Goal: Information Seeking & Learning: Learn about a topic

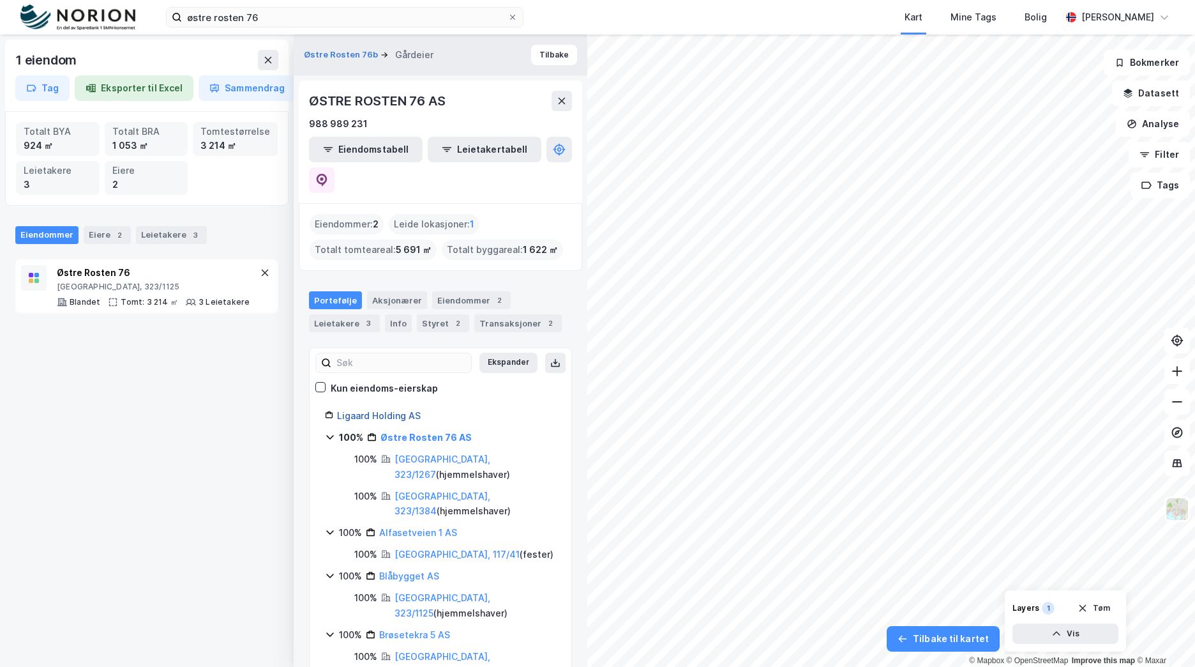
click at [367, 410] on link "Ligaard Holding AS" at bounding box center [379, 415] width 84 height 11
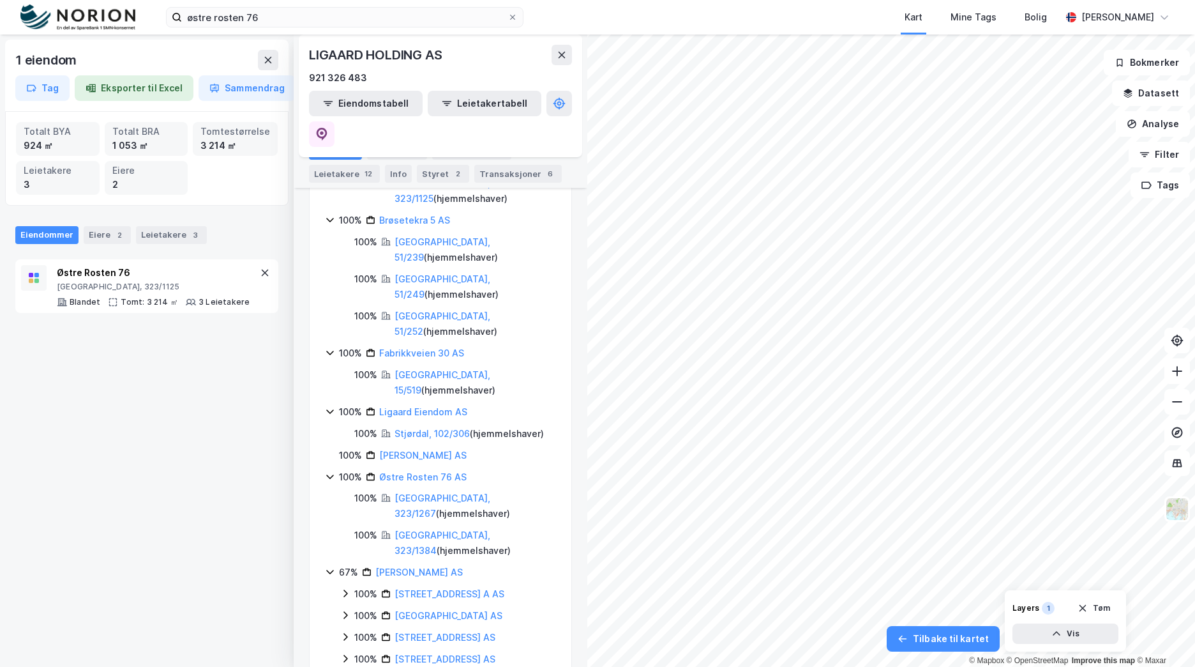
scroll to position [383, 0]
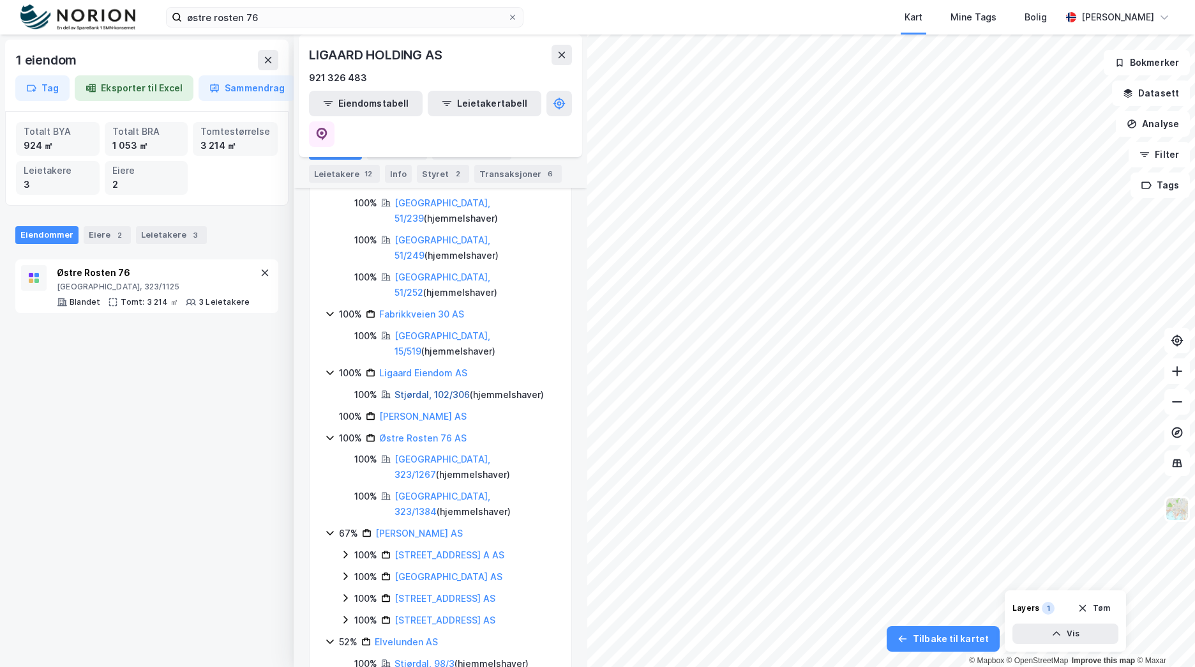
click at [438, 389] on link "Stjørdal, 102/306" at bounding box center [432, 394] width 75 height 11
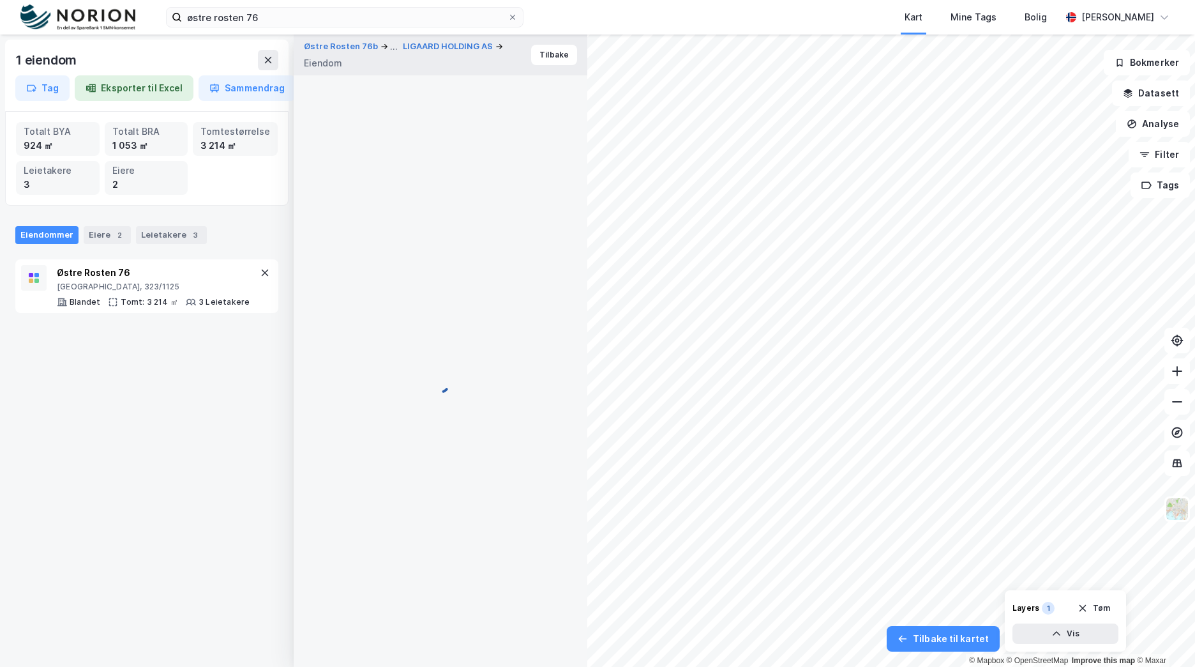
scroll to position [2, 0]
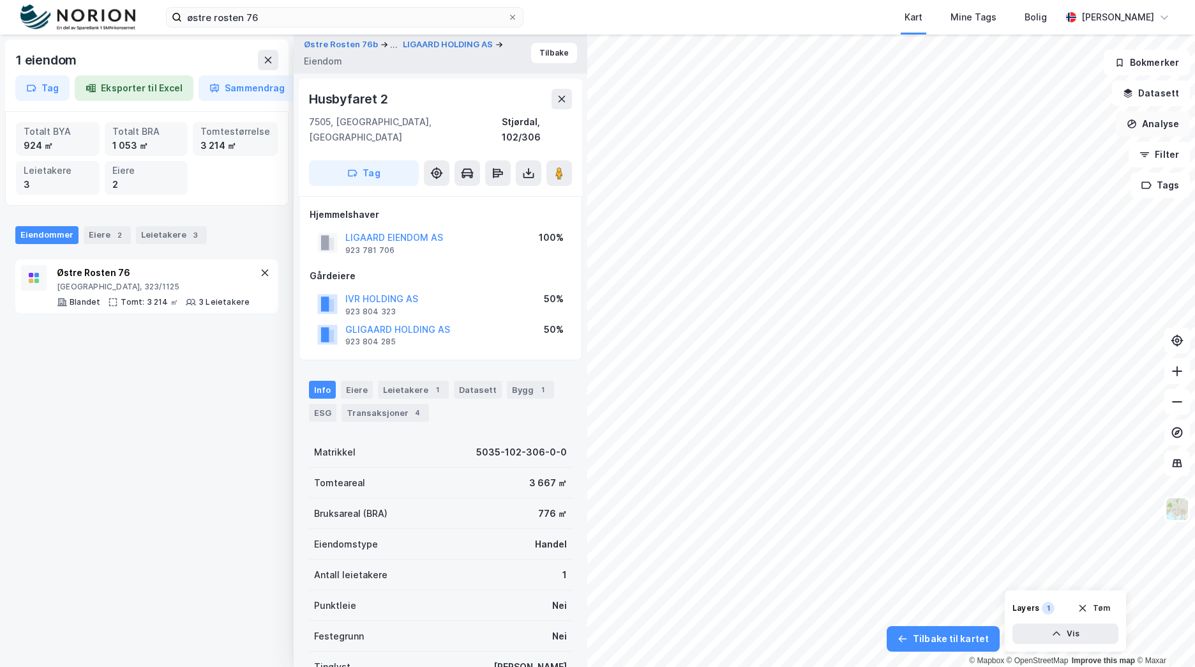
click at [1172, 121] on button "Analyse" at bounding box center [1153, 124] width 74 height 26
click at [1166, 93] on button "Datasett" at bounding box center [1151, 93] width 78 height 26
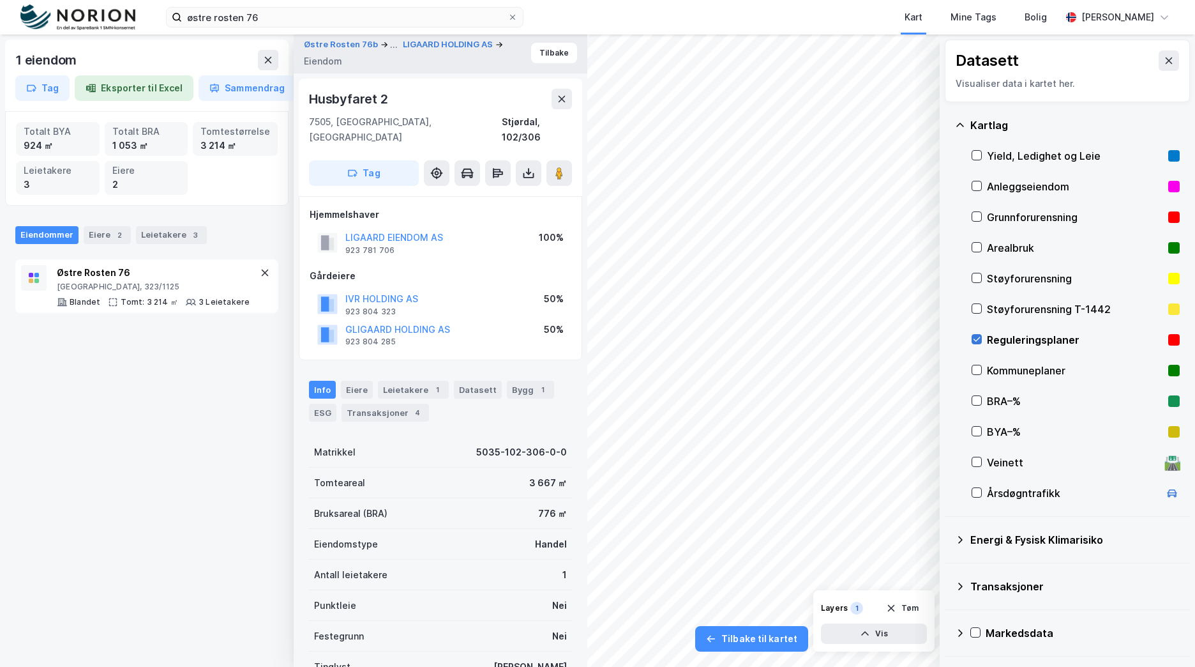
click at [980, 339] on icon at bounding box center [976, 339] width 9 height 9
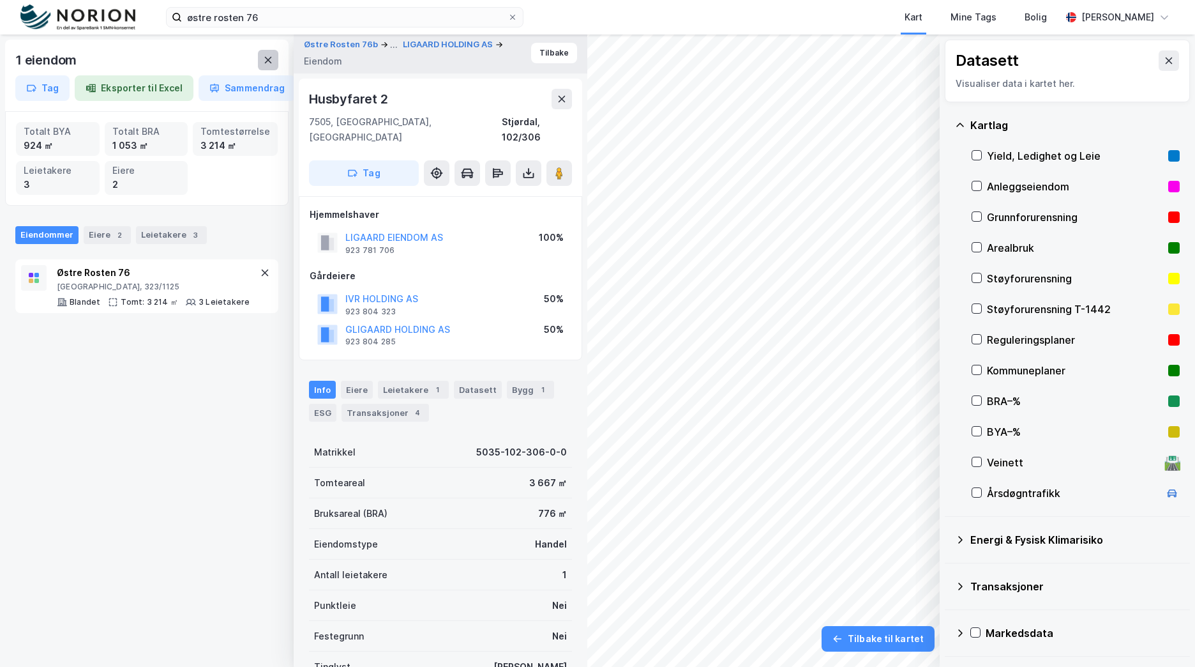
click at [265, 61] on icon at bounding box center [268, 60] width 10 height 10
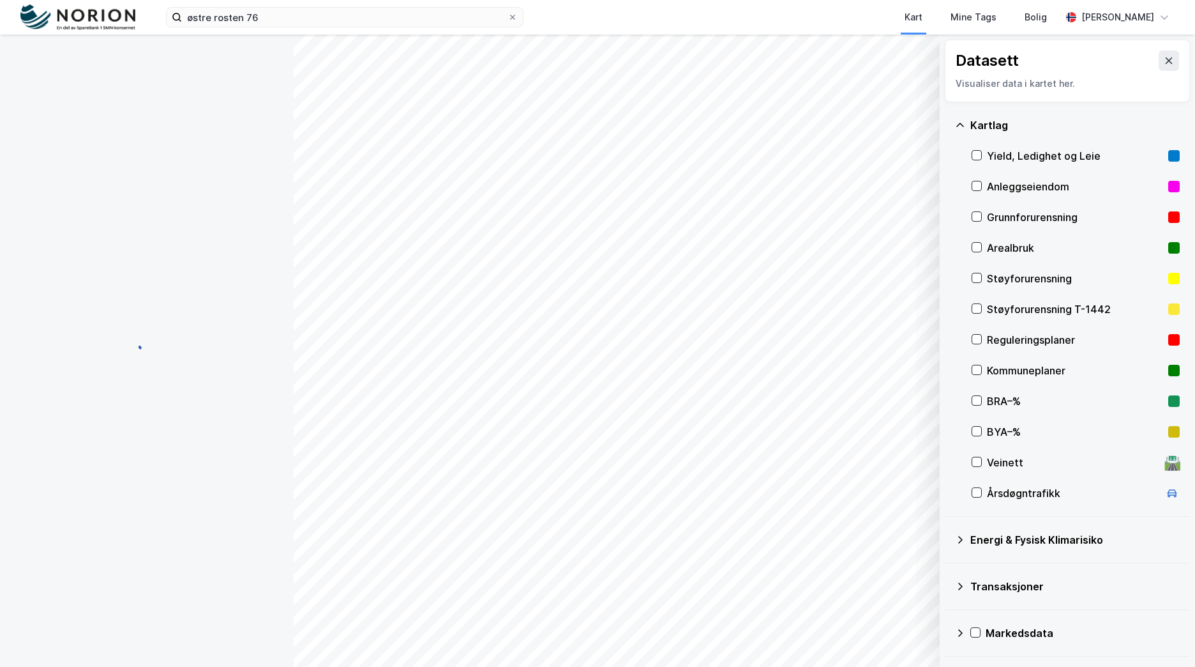
scroll to position [2, 0]
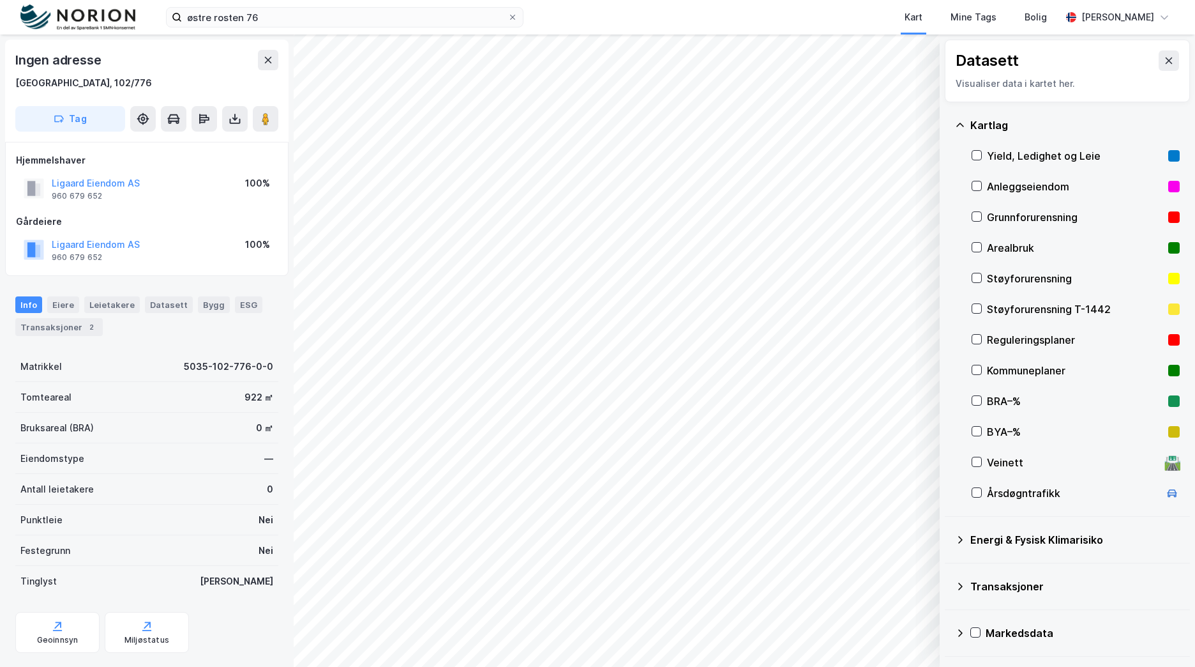
scroll to position [2, 0]
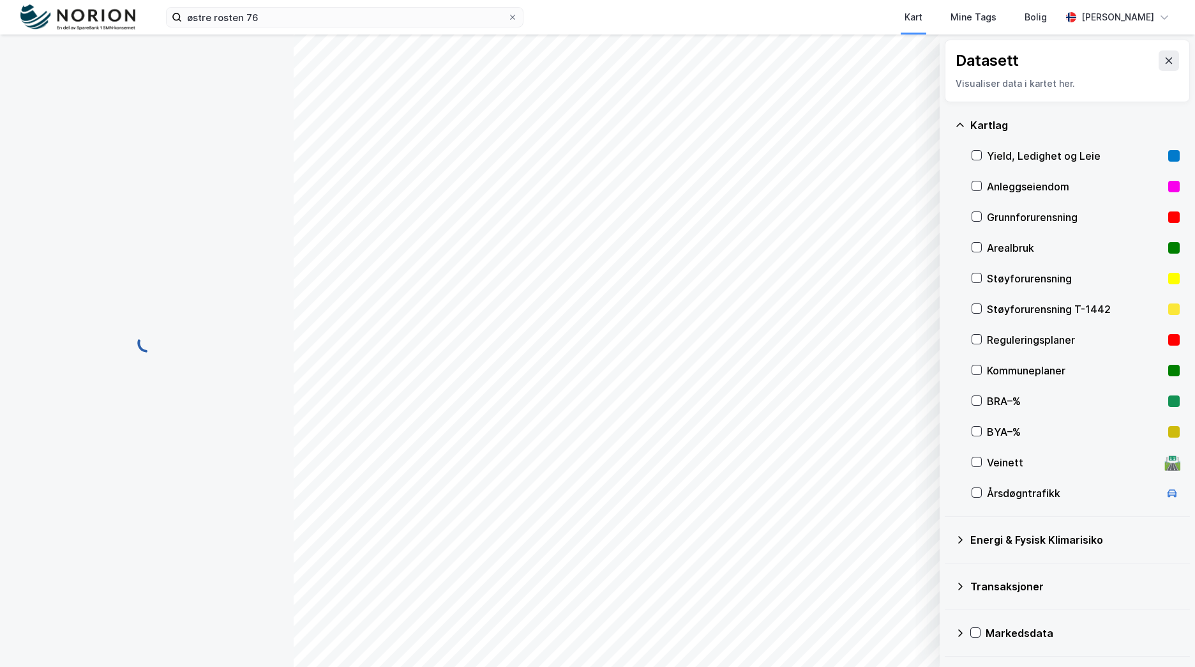
scroll to position [2, 0]
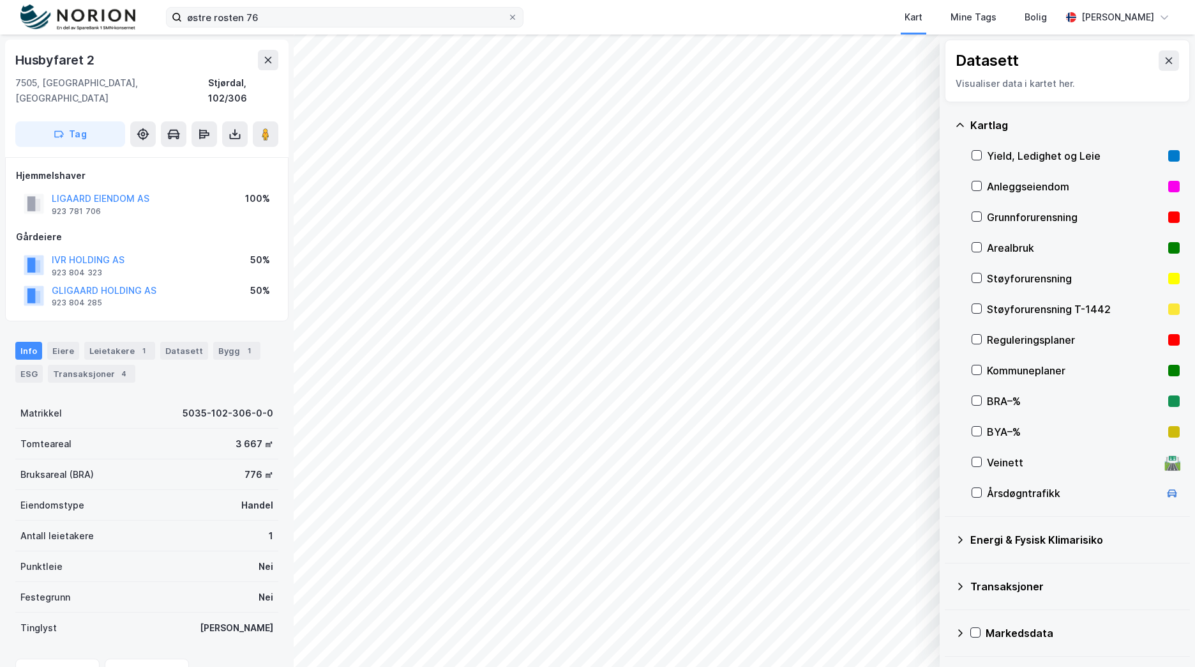
scroll to position [2, 0]
click at [222, 340] on div "Bygg 1" at bounding box center [236, 349] width 47 height 18
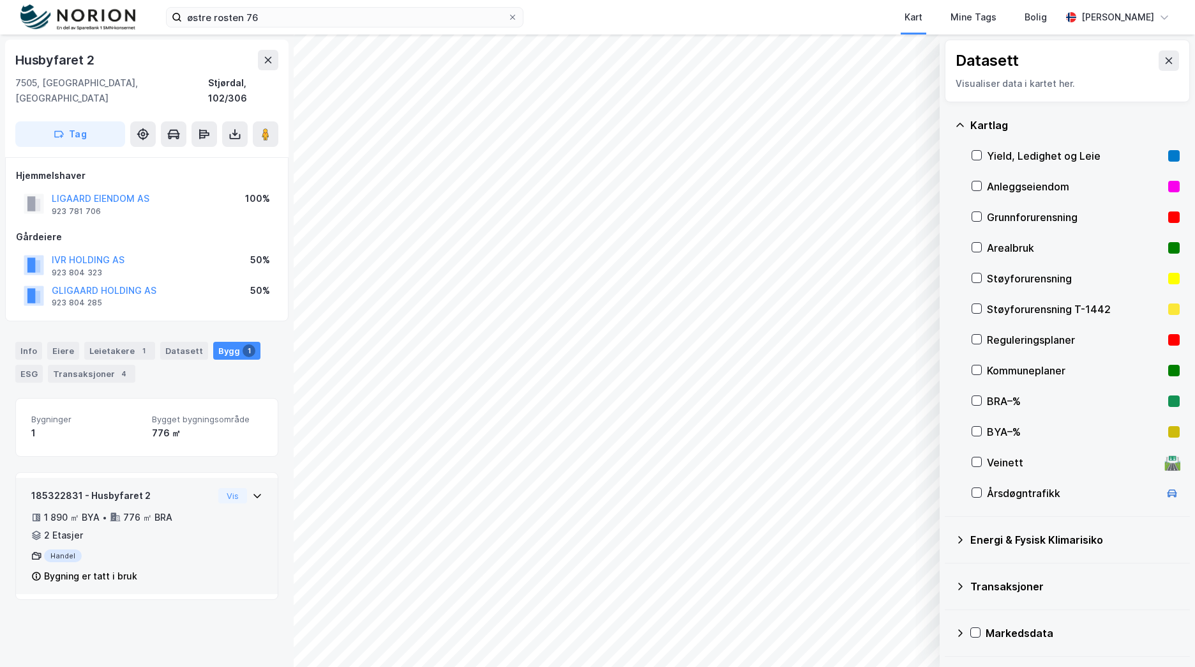
click at [147, 568] on div "Bygning er tatt i bruk" at bounding box center [122, 575] width 182 height 15
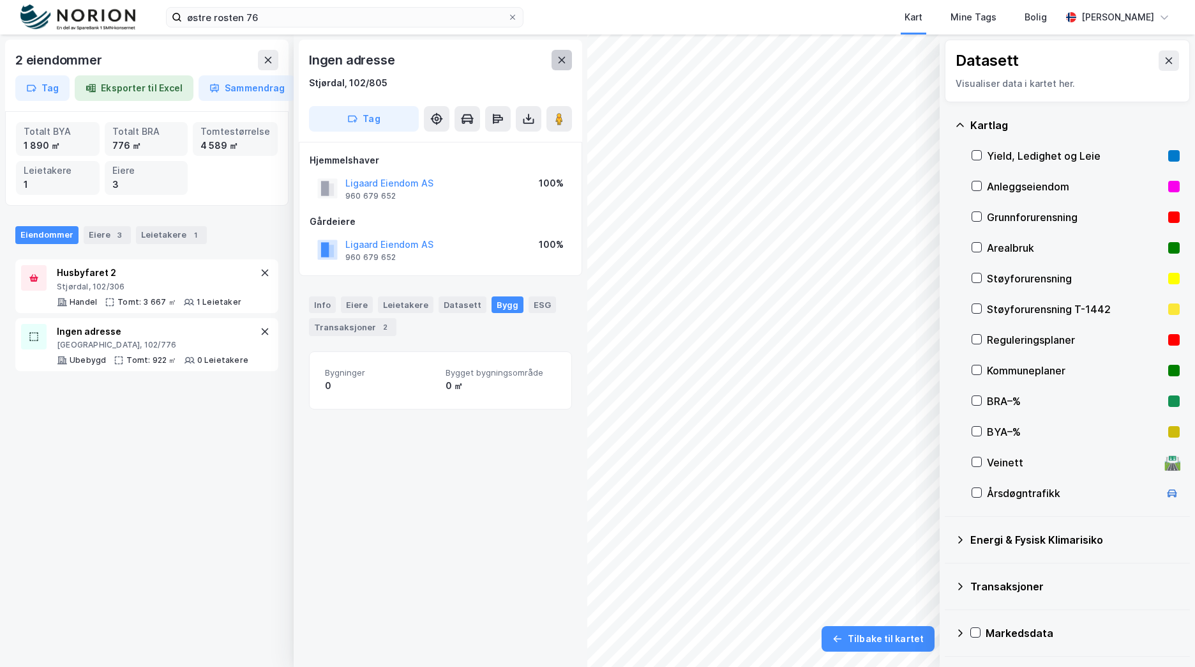
click at [555, 56] on button at bounding box center [562, 60] width 20 height 20
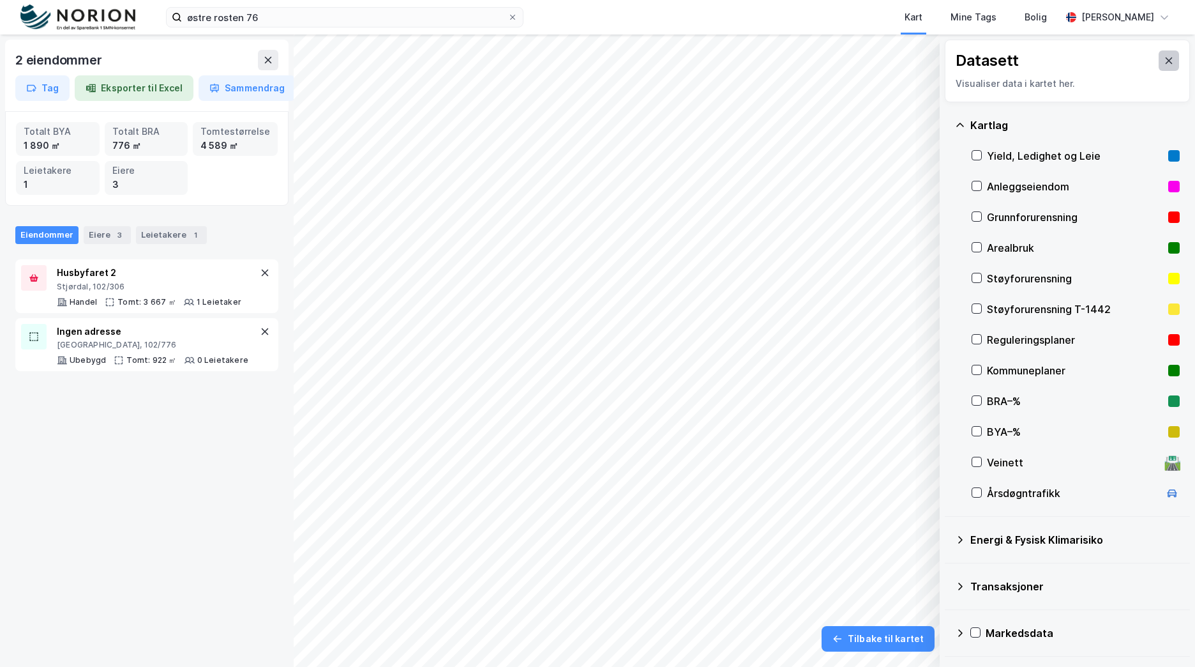
click at [1167, 59] on button at bounding box center [1169, 60] width 20 height 20
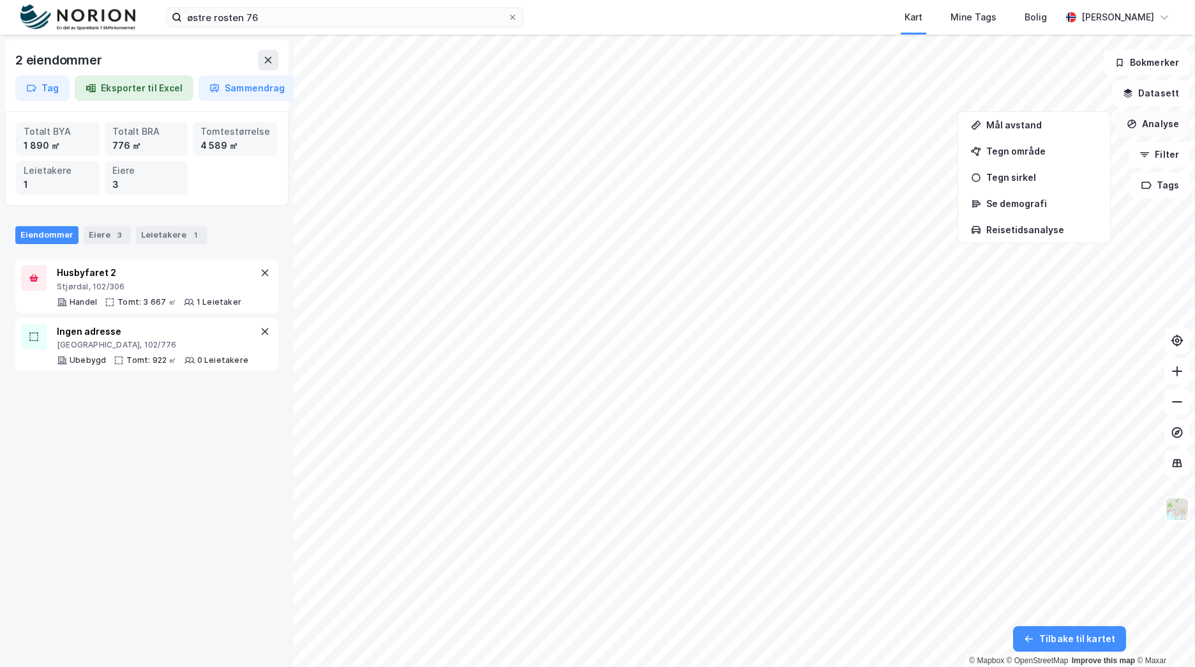
click at [1177, 127] on button "Analyse" at bounding box center [1153, 124] width 74 height 26
click at [1182, 509] on img at bounding box center [1177, 509] width 24 height 24
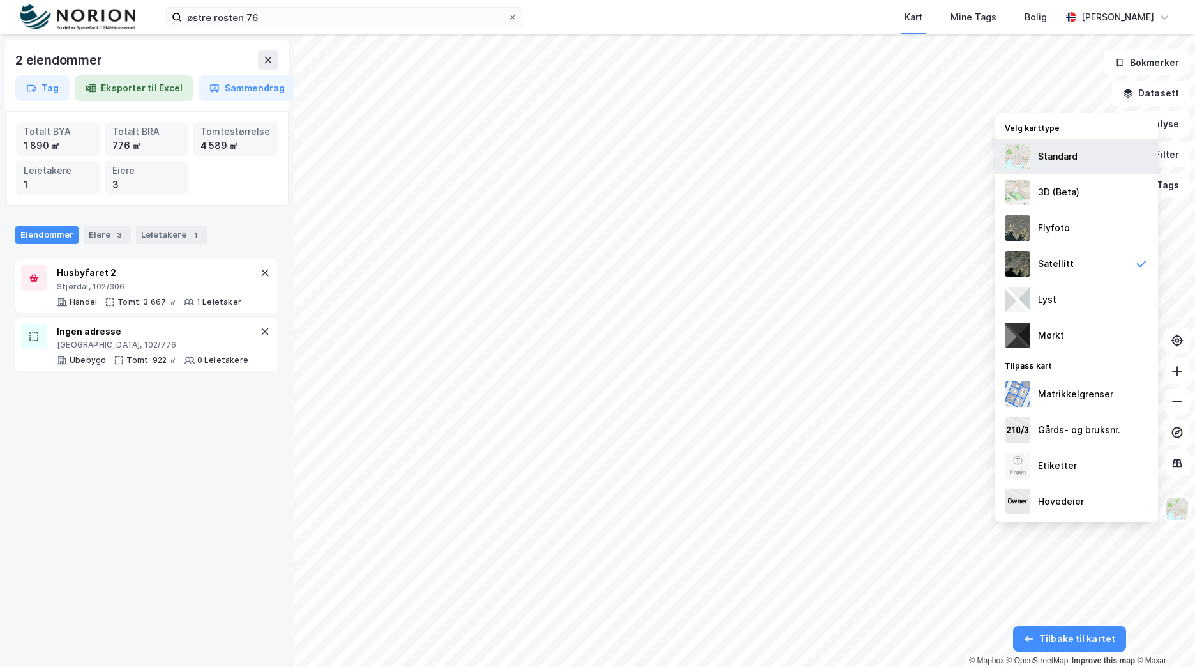
click at [1115, 151] on div "Standard" at bounding box center [1076, 157] width 163 height 36
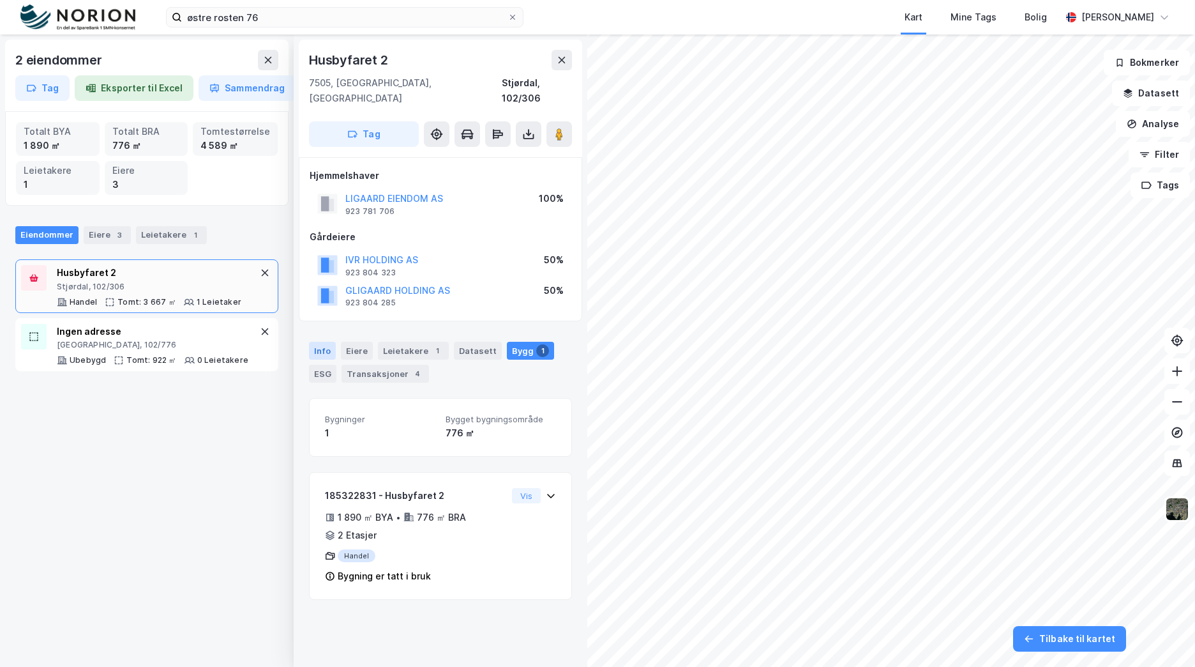
click at [315, 342] on div "Info" at bounding box center [322, 351] width 27 height 18
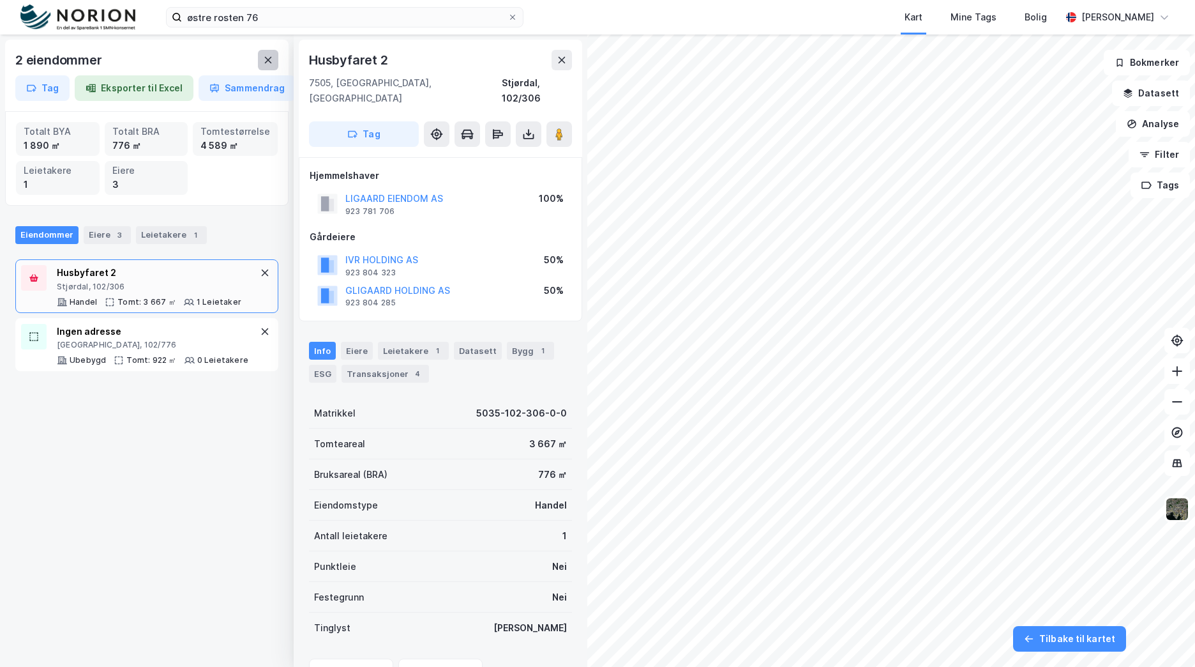
click at [269, 54] on button at bounding box center [268, 60] width 20 height 20
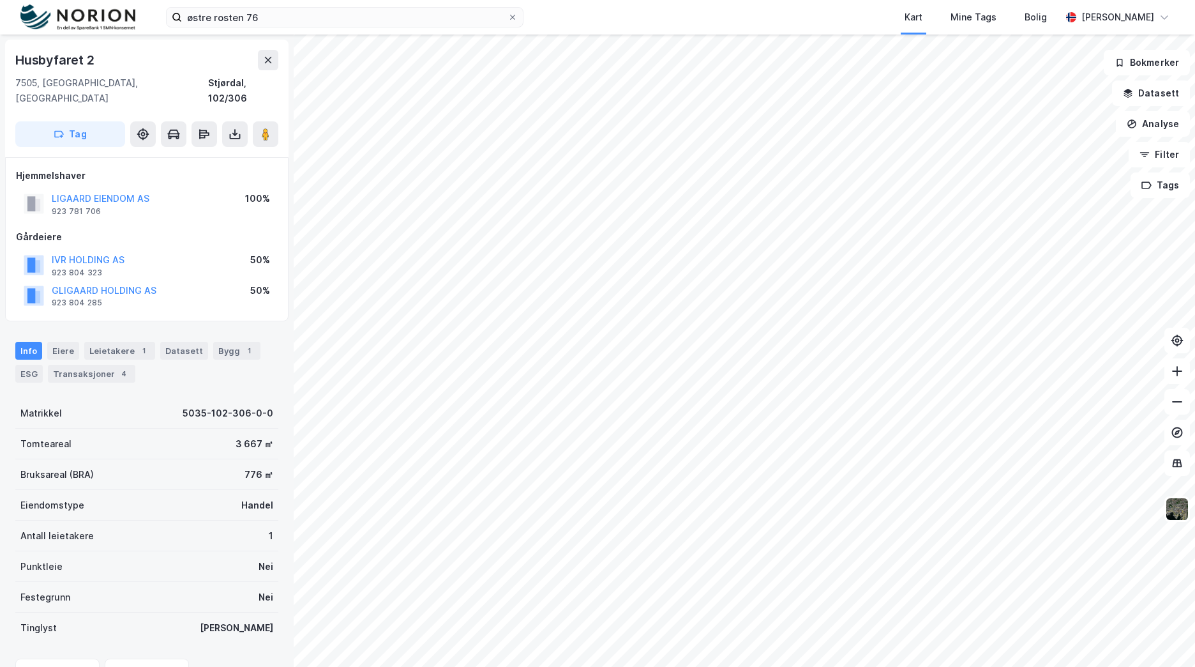
scroll to position [2, 0]
click at [239, 404] on div "5035-102-306-0-0" at bounding box center [228, 411] width 91 height 15
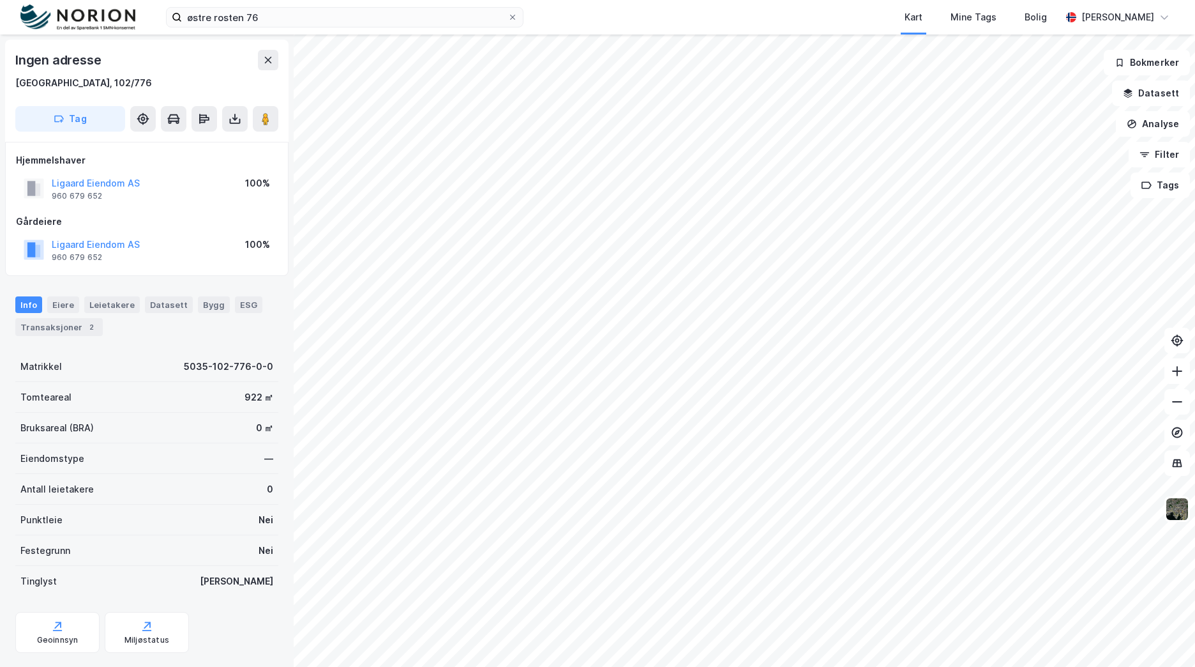
scroll to position [2, 0]
drag, startPoint x: 144, startPoint y: 181, endPoint x: 43, endPoint y: 172, distance: 101.9
click at [43, 172] on div "Ligaard Eiendom AS 960 679 652 100%" at bounding box center [147, 186] width 262 height 31
copy button "Ligaard Eiendom AS"
